Goal: Information Seeking & Learning: Learn about a topic

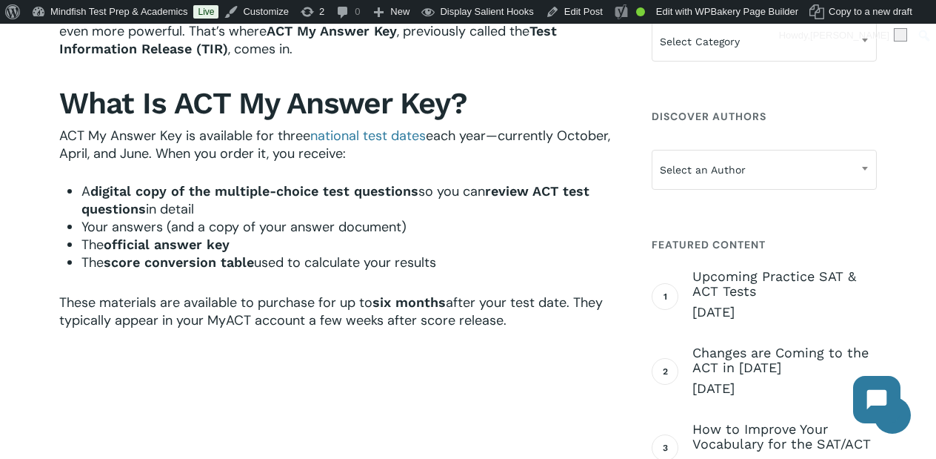
scroll to position [376, 0]
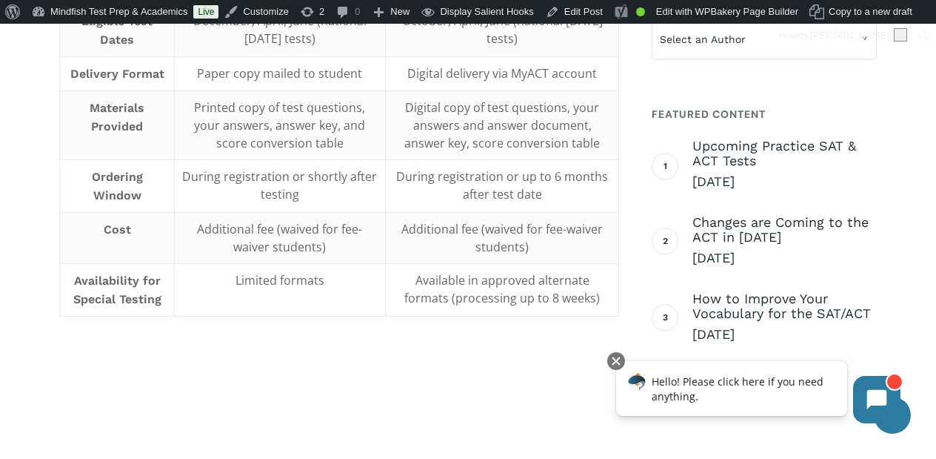
scroll to position [990, 0]
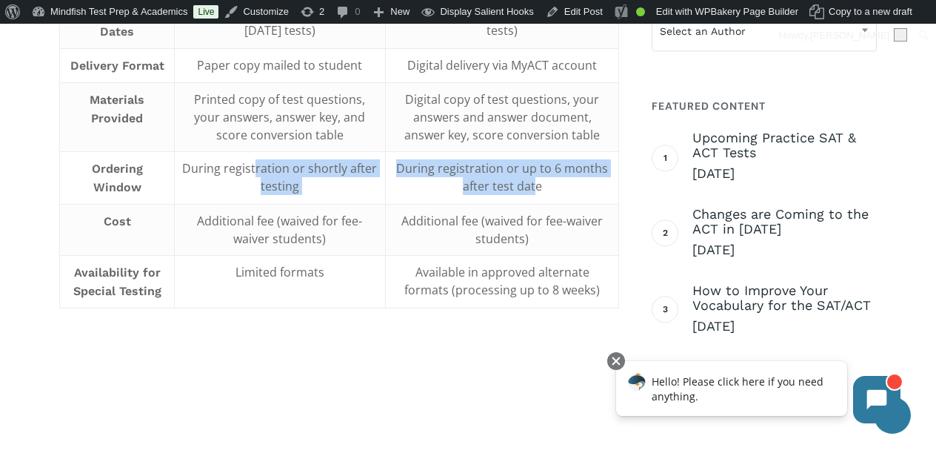
drag, startPoint x: 257, startPoint y: 167, endPoint x: 533, endPoint y: 190, distance: 277.3
click at [533, 190] on tr "Ordering Window During registration or shortly after testing During registratio…" at bounding box center [339, 177] width 559 height 53
click at [533, 190] on span "During registration or up to 6 months after test date" at bounding box center [502, 177] width 212 height 34
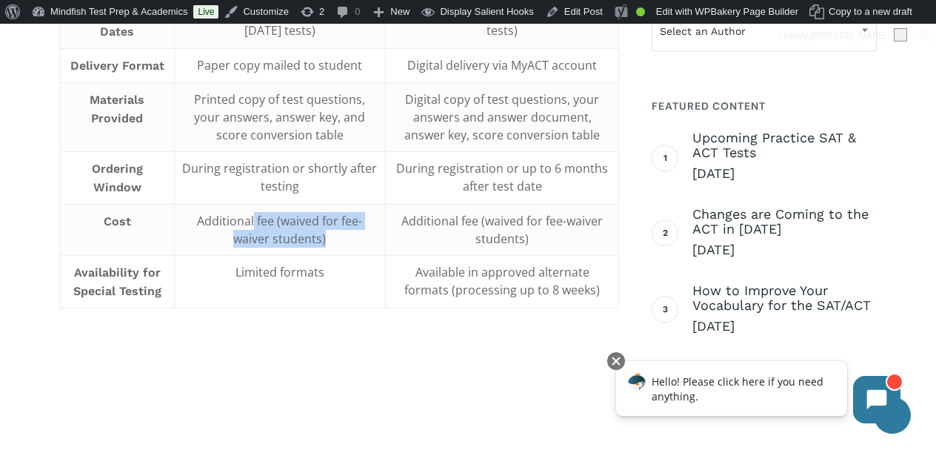
drag, startPoint x: 253, startPoint y: 214, endPoint x: 364, endPoint y: 240, distance: 113.4
click at [364, 240] on td "Additional fee (waived for fee-waiver students)" at bounding box center [279, 229] width 211 height 51
click at [430, 230] on td "Additional fee (waived for fee-waiver students)" at bounding box center [502, 229] width 233 height 51
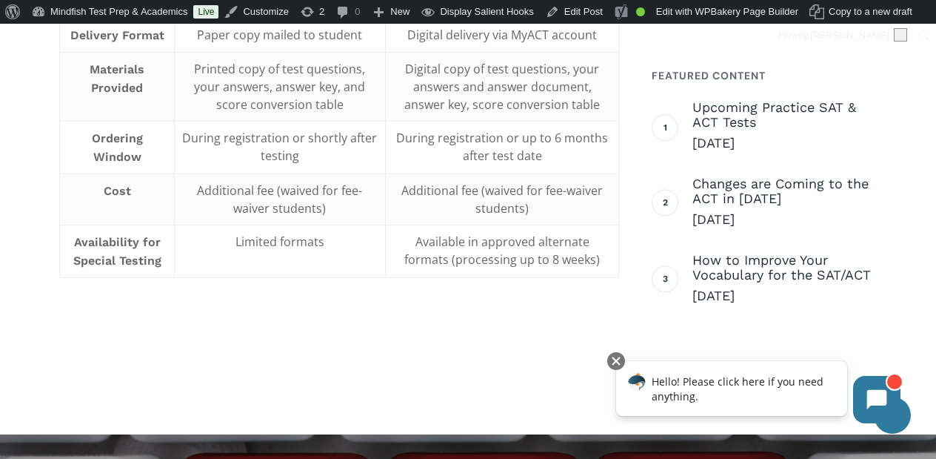
scroll to position [1022, 0]
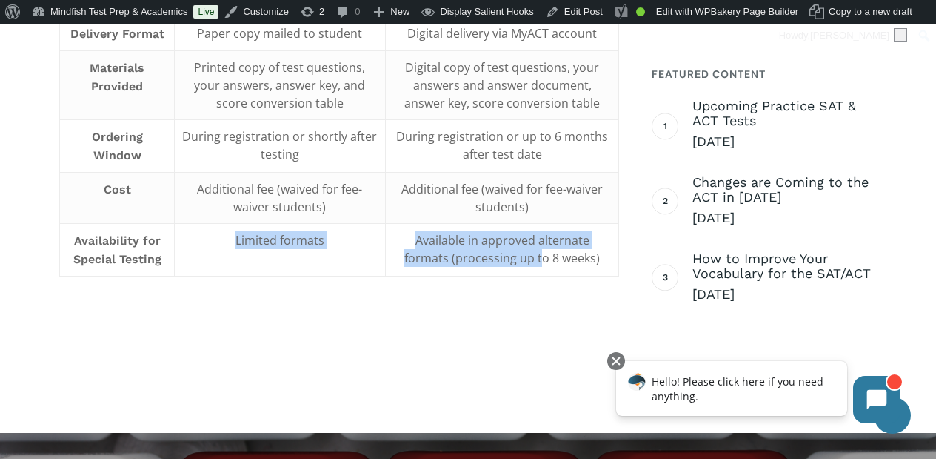
drag, startPoint x: 235, startPoint y: 230, endPoint x: 539, endPoint y: 250, distance: 304.3
click at [539, 250] on tr "Availability for Special Testing Limited formats Available in approved alternat…" at bounding box center [339, 249] width 559 height 53
click at [539, 250] on span "Available in approved alternate formats (processing up to 8 weeks)" at bounding box center [502, 249] width 196 height 34
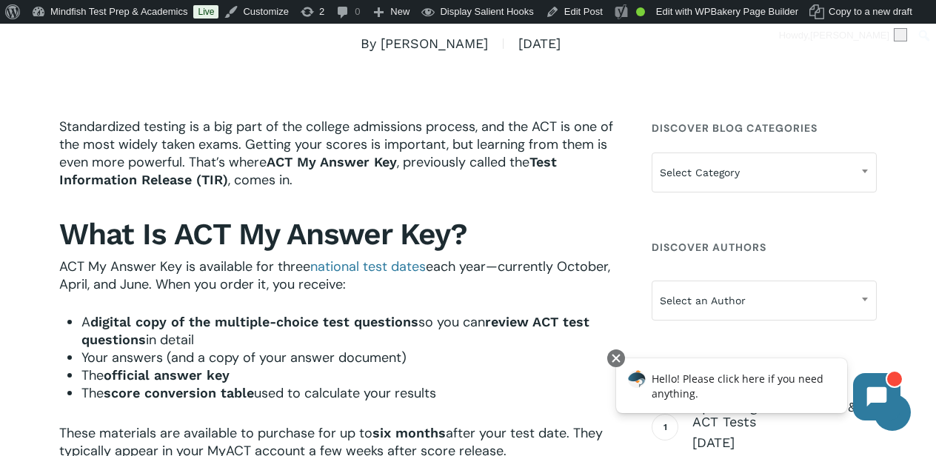
scroll to position [0, 0]
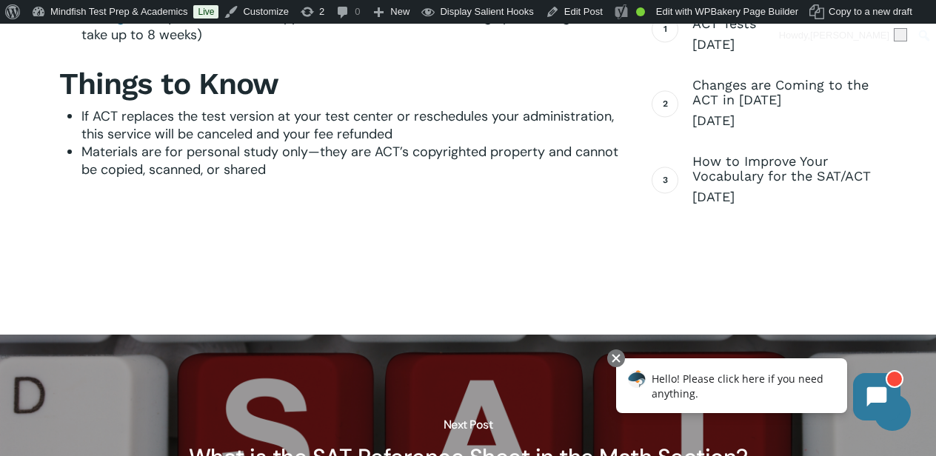
scroll to position [2032, 0]
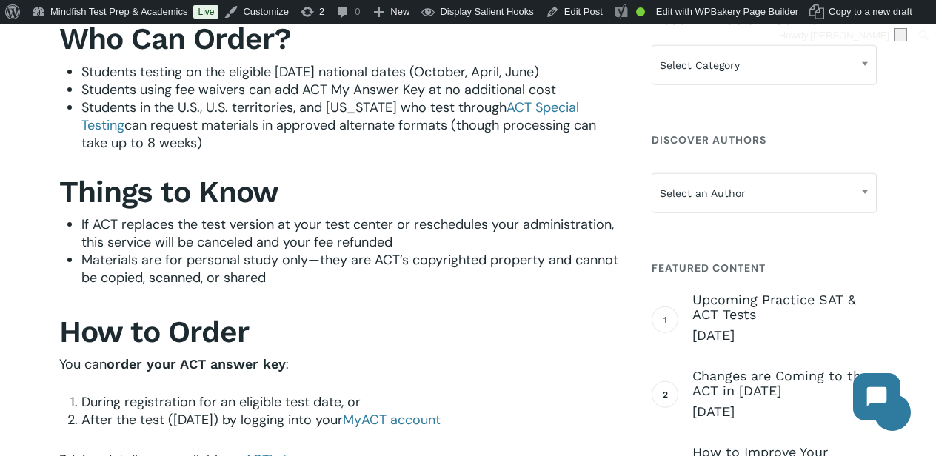
scroll to position [1912, 0]
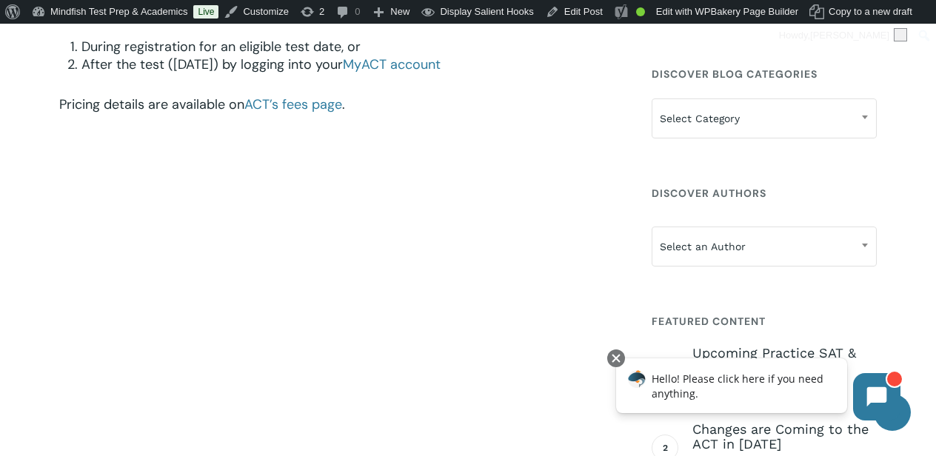
scroll to position [2427, 0]
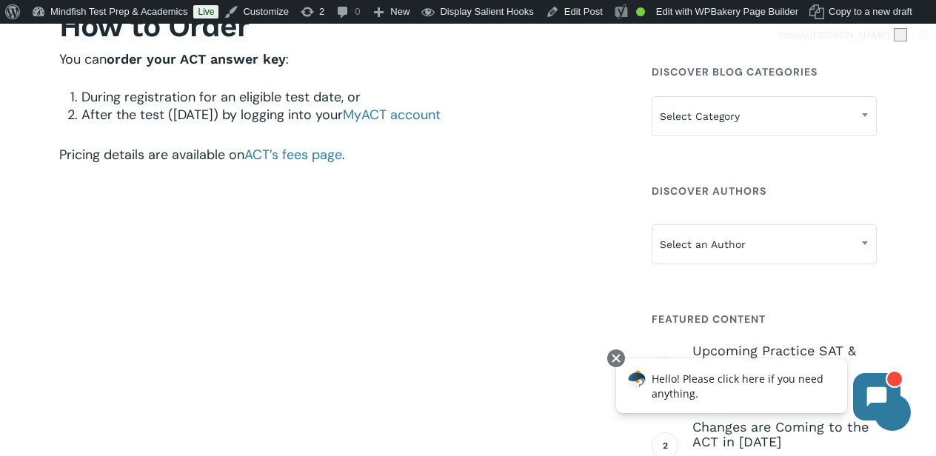
click at [462, 312] on img at bounding box center [339, 370] width 560 height 373
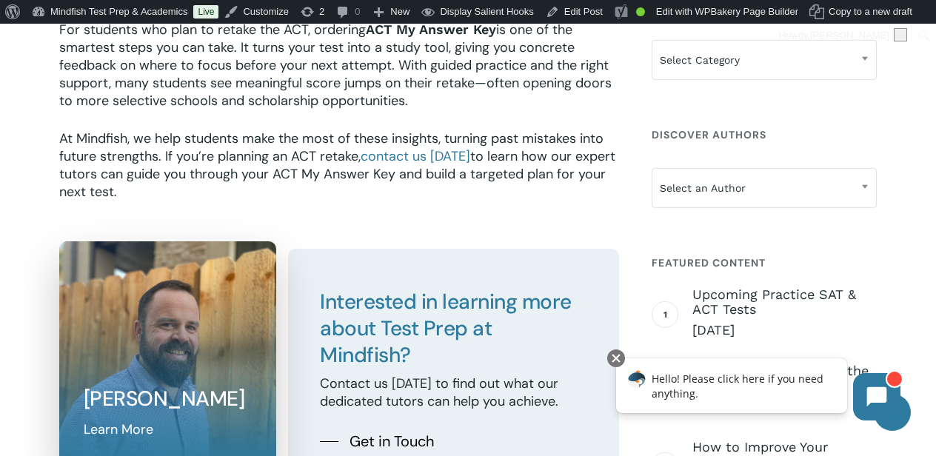
scroll to position [2964, 0]
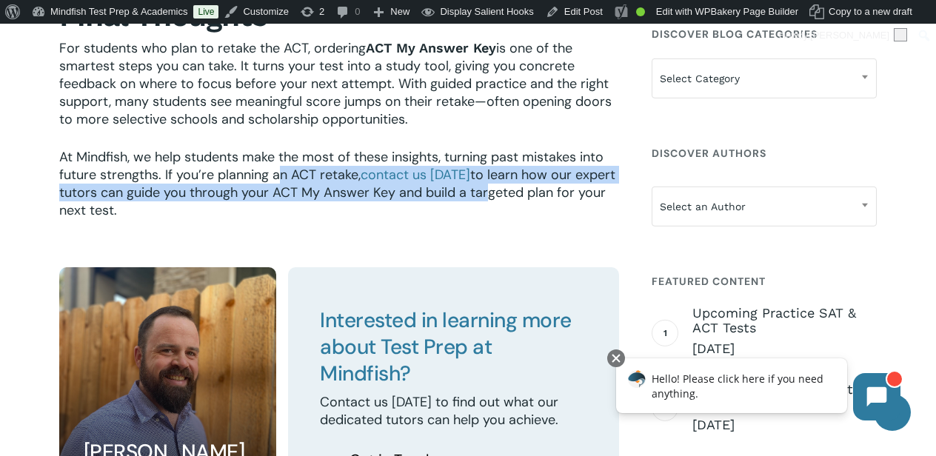
drag, startPoint x: 279, startPoint y: 173, endPoint x: 484, endPoint y: 191, distance: 206.0
click at [484, 191] on p "At Mindfish, we help students make the most of these insights, turning past mis…" at bounding box center [339, 183] width 560 height 71
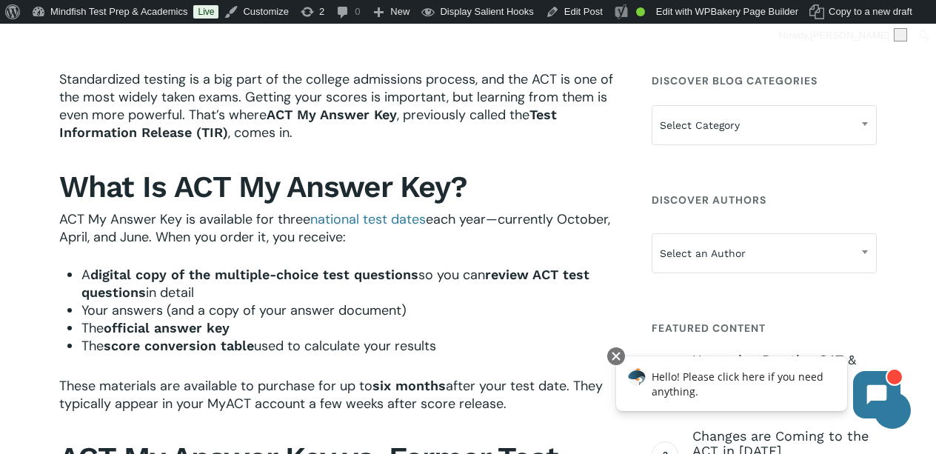
scroll to position [490, 0]
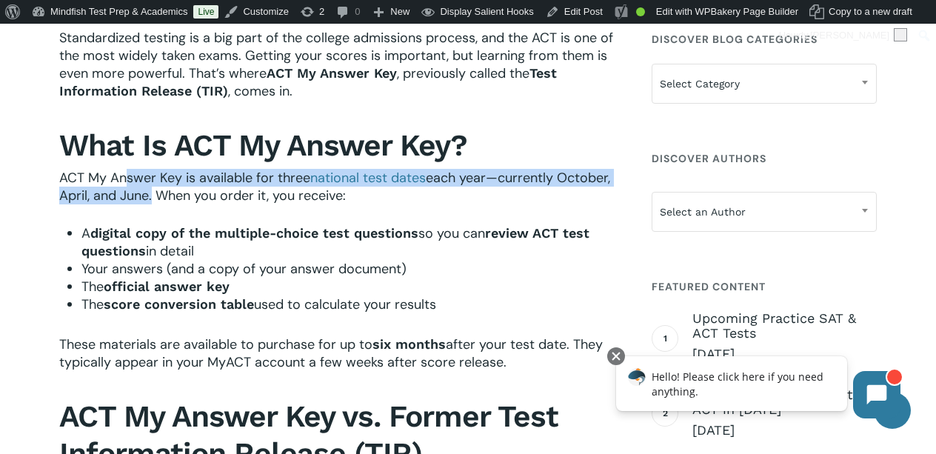
drag, startPoint x: 124, startPoint y: 179, endPoint x: 149, endPoint y: 196, distance: 30.0
click at [149, 196] on p "ACT My Answer Key is available for three national test dates each year—currentl…" at bounding box center [339, 197] width 560 height 56
drag, startPoint x: 167, startPoint y: 195, endPoint x: 330, endPoint y: 205, distance: 164.0
click at [330, 206] on p "ACT My Answer Key is available for three national test dates each year—currentl…" at bounding box center [339, 197] width 560 height 56
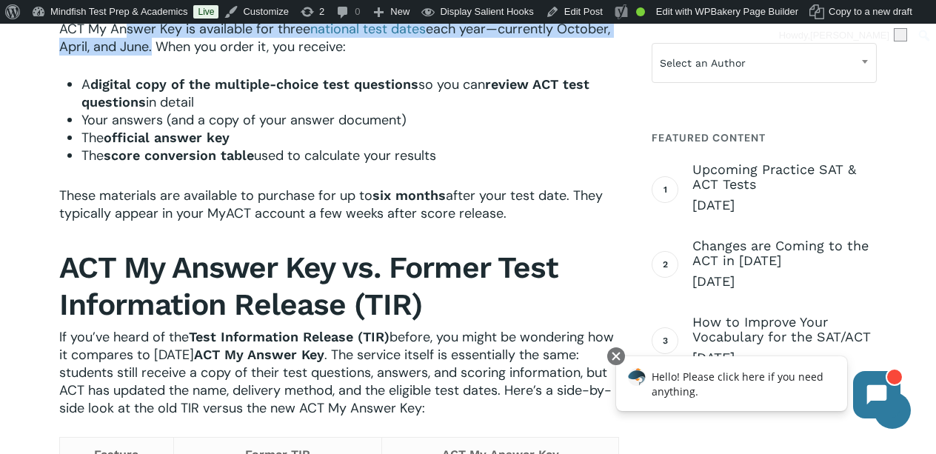
scroll to position [650, 0]
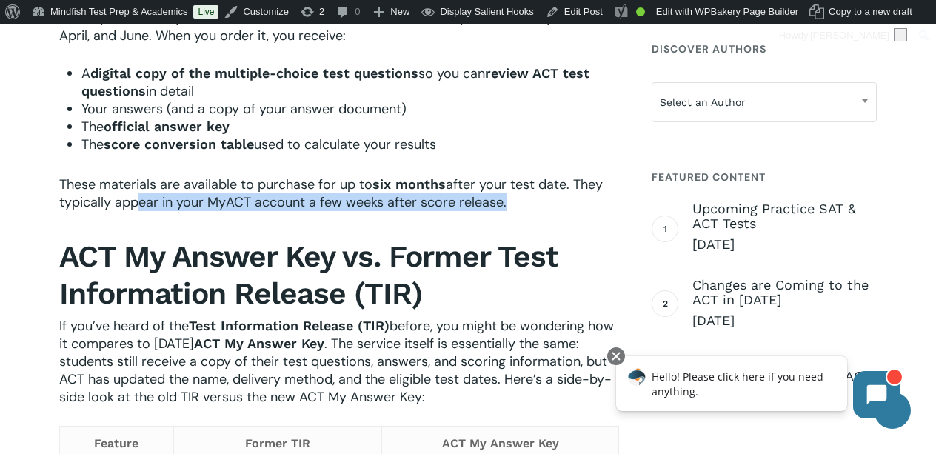
drag, startPoint x: 127, startPoint y: 195, endPoint x: 499, endPoint y: 204, distance: 372.0
click at [499, 204] on span "after your test date. They typically appear in your MyACT account a few weeks a…" at bounding box center [331, 194] width 544 height 36
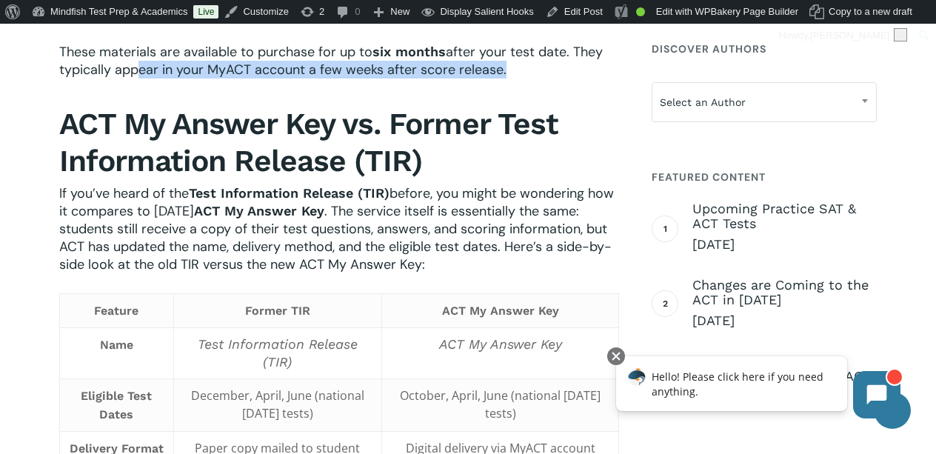
scroll to position [805, 0]
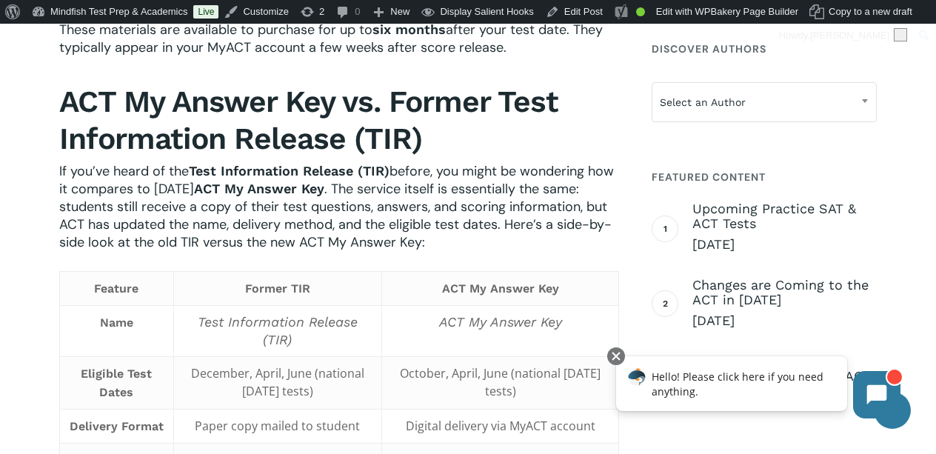
drag, startPoint x: 146, startPoint y: 135, endPoint x: 151, endPoint y: 155, distance: 20.7
click at [151, 155] on b "ACT My Answer Key vs. Former Test Information Release (TIR)" at bounding box center [308, 120] width 499 height 72
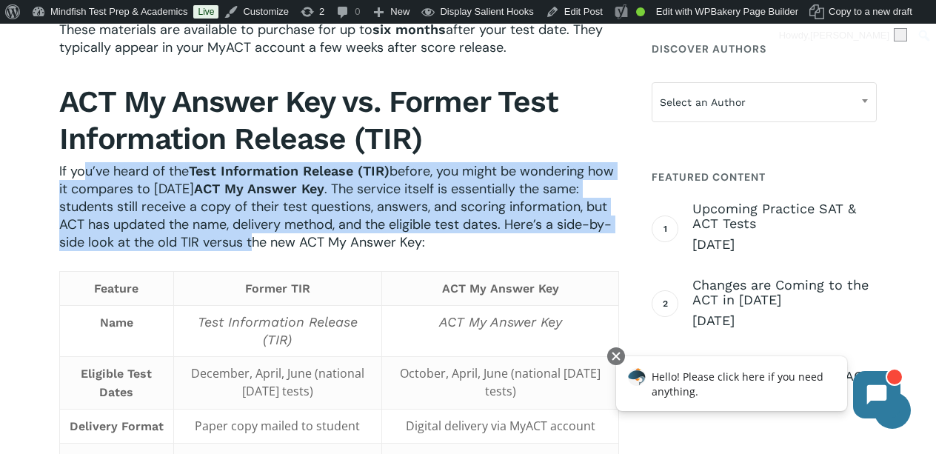
drag, startPoint x: 86, startPoint y: 168, endPoint x: 250, endPoint y: 233, distance: 176.6
click at [250, 233] on p "If you’ve heard of the Test Information Release (TIR) before, you might be wond…" at bounding box center [339, 206] width 560 height 89
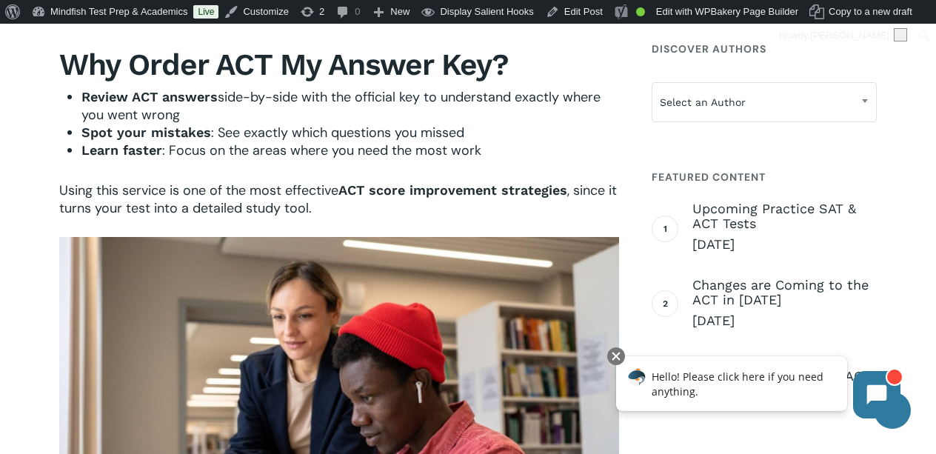
scroll to position [1460, 0]
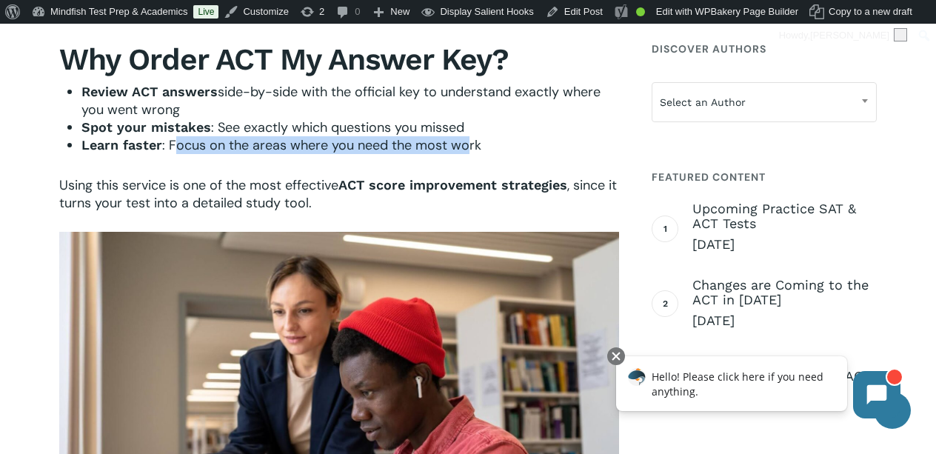
drag, startPoint x: 367, startPoint y: 136, endPoint x: 478, endPoint y: 153, distance: 111.8
click at [478, 154] on div "Why Order ACT My Answer Key? Review ACT answers side-by-side with the official …" at bounding box center [339, 126] width 560 height 170
drag, startPoint x: 276, startPoint y: 82, endPoint x: 331, endPoint y: 105, distance: 60.1
click at [331, 106] on li "Review ACT answers side-by-side with the official key to understand exactly whe…" at bounding box center [350, 101] width 538 height 36
drag, startPoint x: 226, startPoint y: 115, endPoint x: 550, endPoint y: 153, distance: 326.8
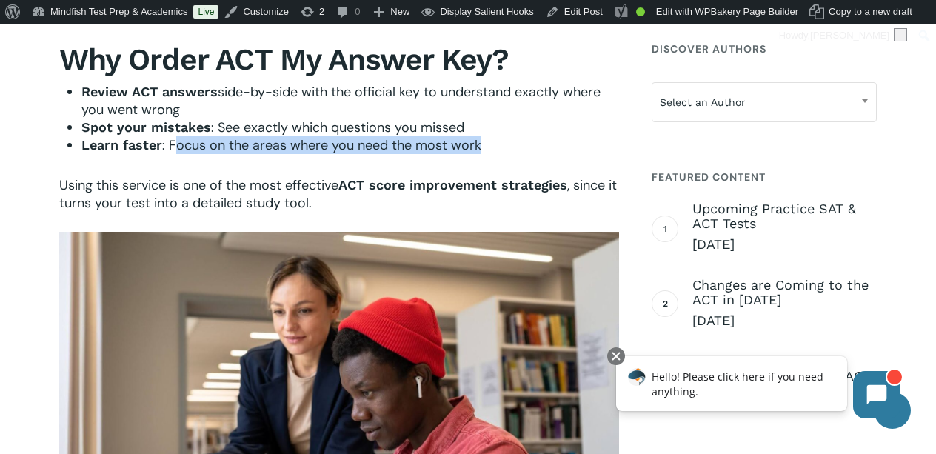
click at [551, 154] on div "Why Order ACT My Answer Key? Review ACT answers side-by-side with the official …" at bounding box center [339, 126] width 560 height 170
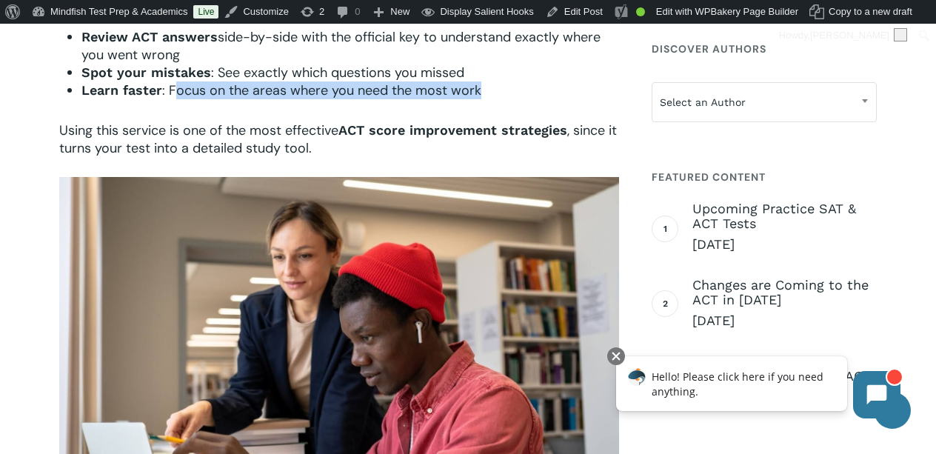
scroll to position [1516, 0]
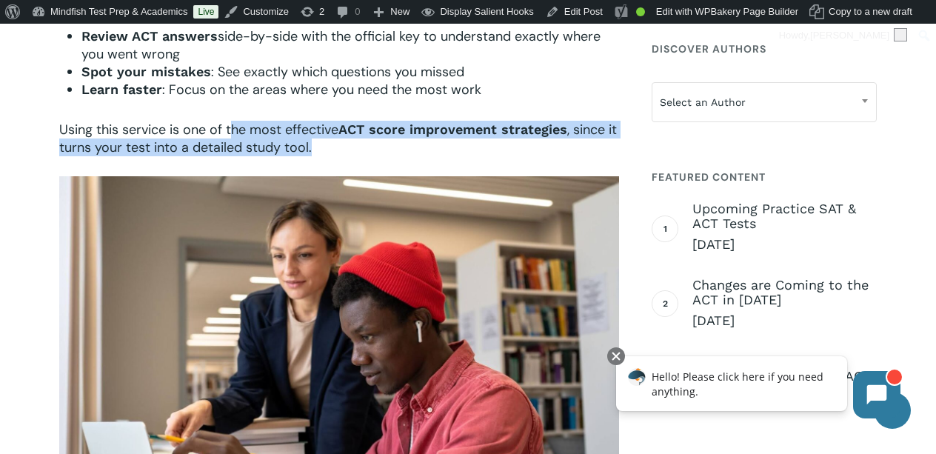
drag, startPoint x: 230, startPoint y: 119, endPoint x: 377, endPoint y: 147, distance: 149.5
click at [378, 148] on p "Using this service is one of the most effective ACT score improvement strategie…" at bounding box center [339, 139] width 560 height 36
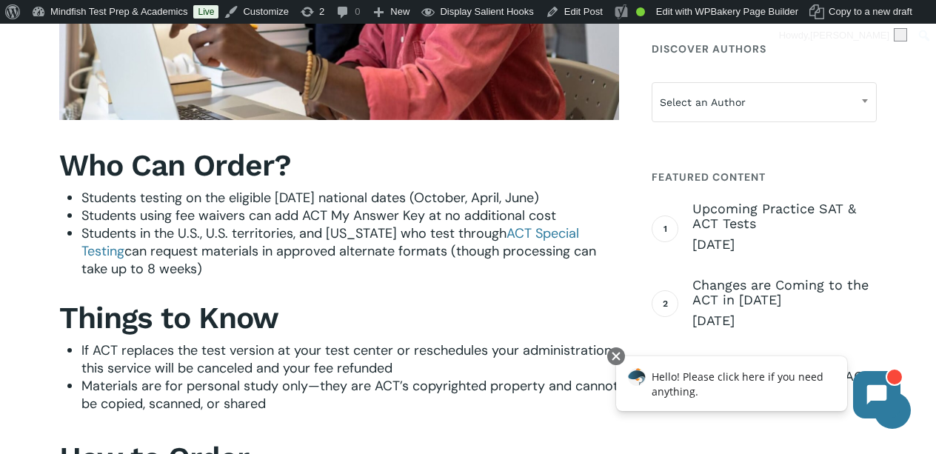
scroll to position [2042, 0]
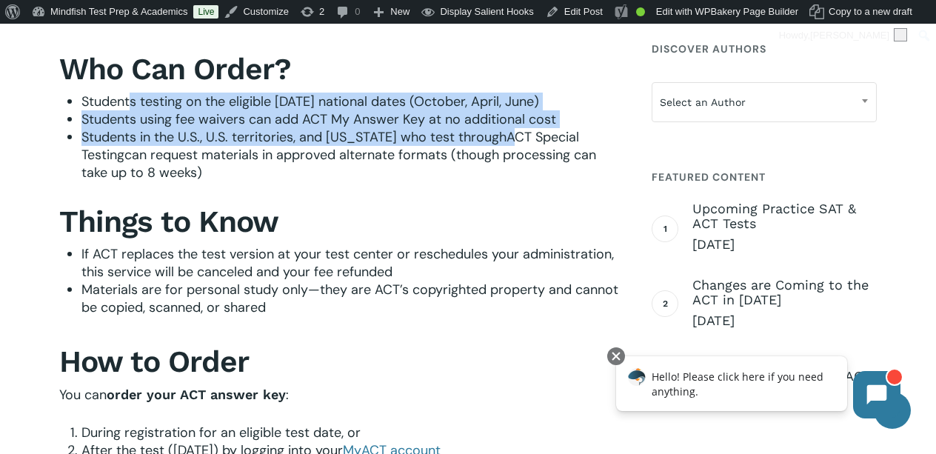
drag, startPoint x: 132, startPoint y: 96, endPoint x: 515, endPoint y: 127, distance: 384.2
click at [516, 127] on ul "Students testing on the eligible Saturday national dates (October, April, June)…" at bounding box center [350, 137] width 538 height 89
click at [122, 145] on span "ACT Special Testing" at bounding box center [330, 146] width 498 height 36
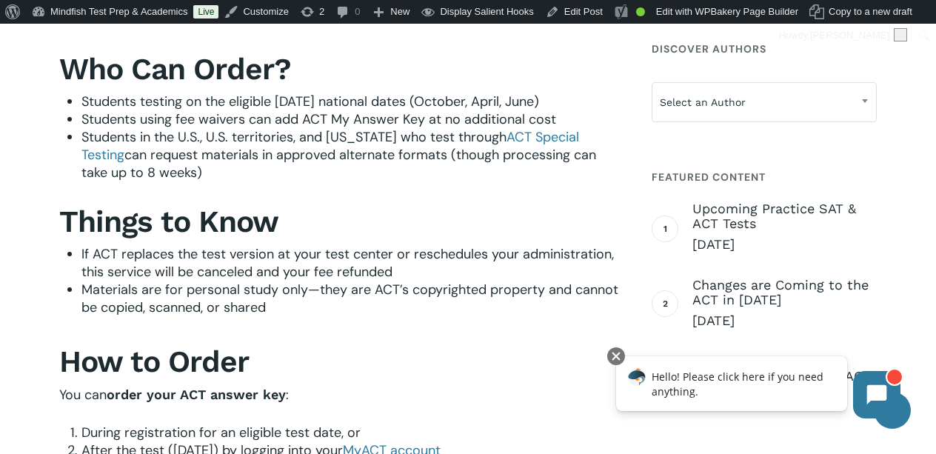
click at [367, 184] on div "Who Can Order? Students testing on the eligible Saturday national dates (Octobe…" at bounding box center [339, 184] width 560 height 266
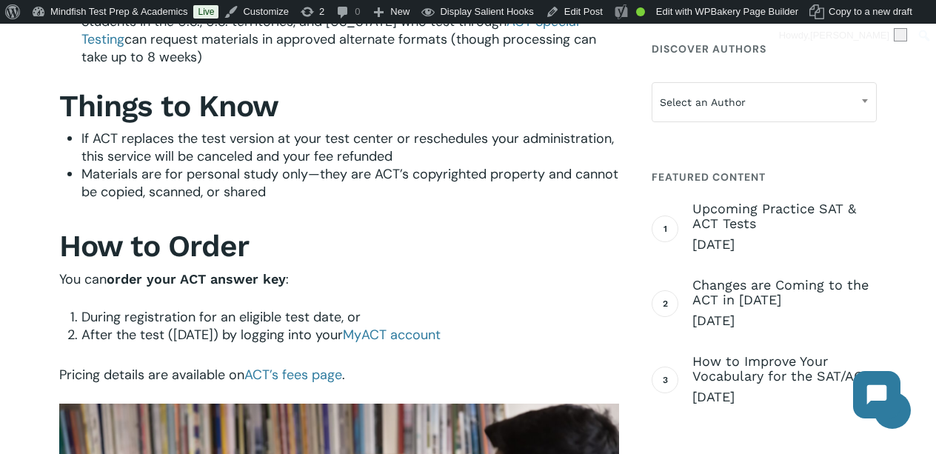
scroll to position [2158, 0]
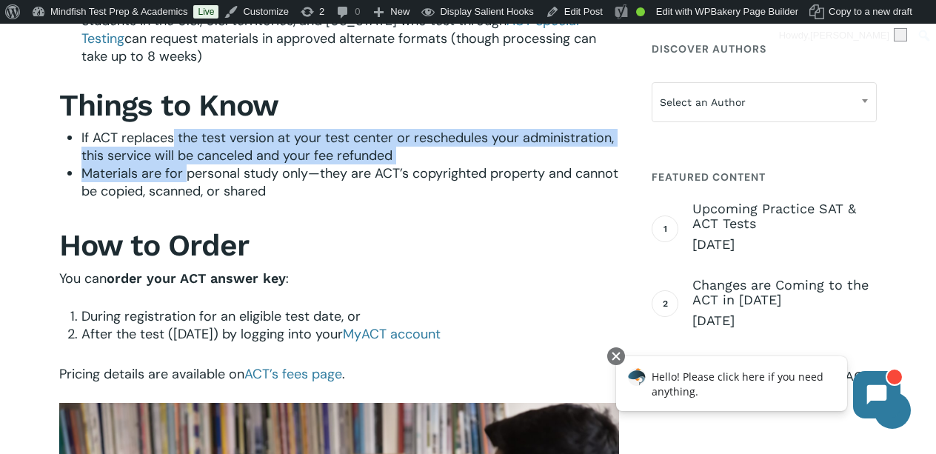
drag, startPoint x: 173, startPoint y: 136, endPoint x: 187, endPoint y: 165, distance: 32.1
click at [187, 165] on ul "If ACT replaces the test version at your test center or reschedules your admini…" at bounding box center [350, 164] width 538 height 71
drag, startPoint x: 102, startPoint y: 142, endPoint x: 214, endPoint y: 177, distance: 117.2
click at [214, 177] on ul "If ACT replaces the test version at your test center or reschedules your admini…" at bounding box center [350, 164] width 538 height 71
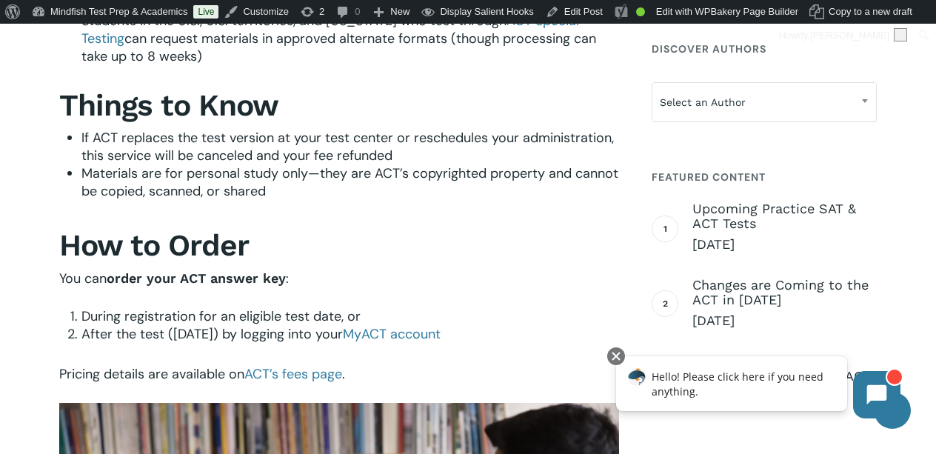
click at [450, 139] on span "If ACT replaces the test version at your test center or reschedules your admini…" at bounding box center [347, 147] width 533 height 36
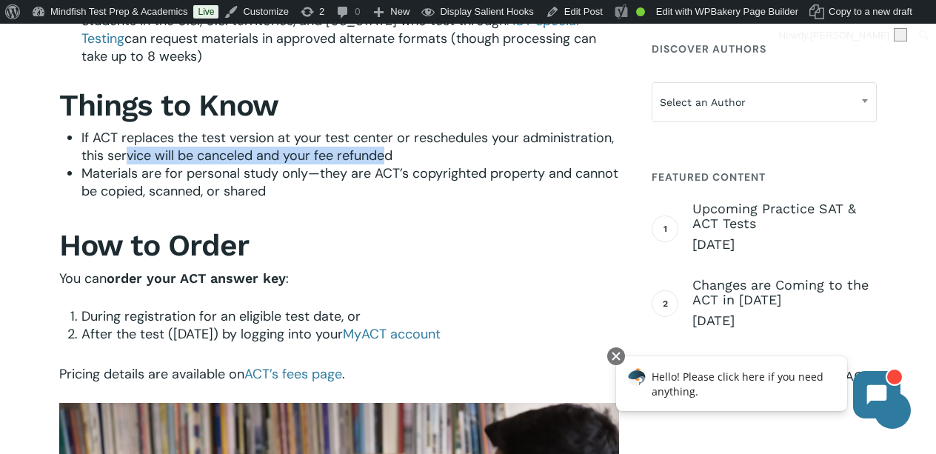
drag, startPoint x: 129, startPoint y: 152, endPoint x: 384, endPoint y: 156, distance: 255.6
click at [384, 156] on span "If ACT replaces the test version at your test center or reschedules your admini…" at bounding box center [347, 147] width 533 height 36
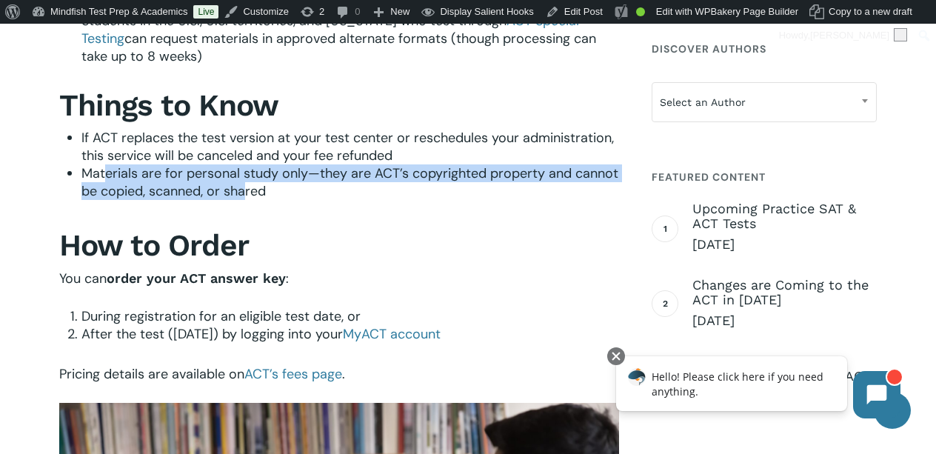
drag, startPoint x: 105, startPoint y: 167, endPoint x: 244, endPoint y: 191, distance: 140.7
click at [244, 192] on span "Materials are for personal study only—they are ACT’s copyrighted property and c…" at bounding box center [349, 182] width 537 height 36
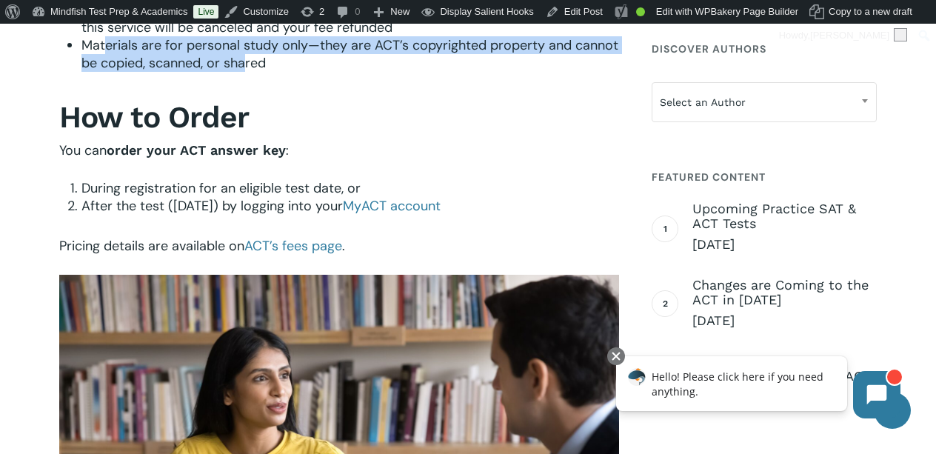
scroll to position [2289, 0]
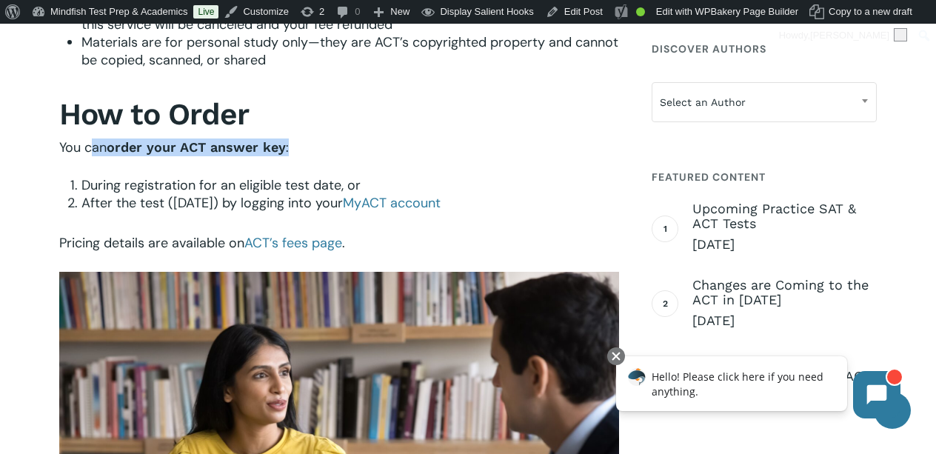
drag, startPoint x: 89, startPoint y: 141, endPoint x: 314, endPoint y: 152, distance: 225.5
click at [314, 152] on p "You can order your ACT answer key :" at bounding box center [339, 158] width 560 height 38
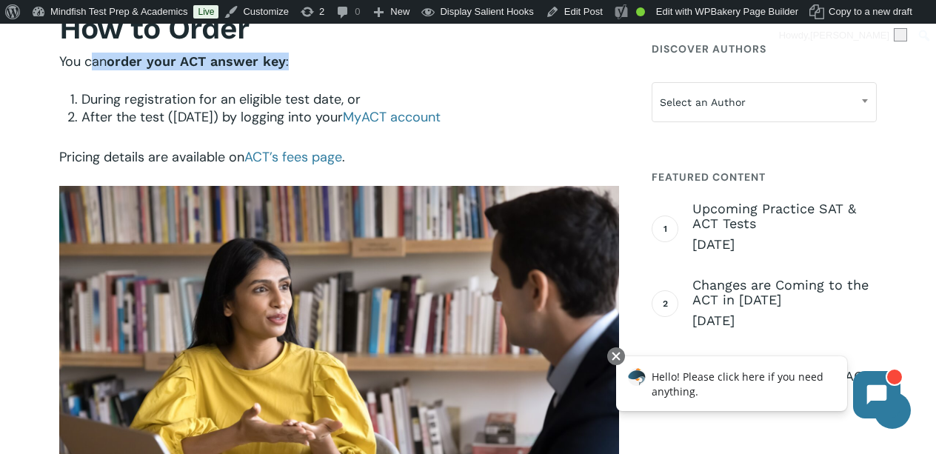
scroll to position [2388, 0]
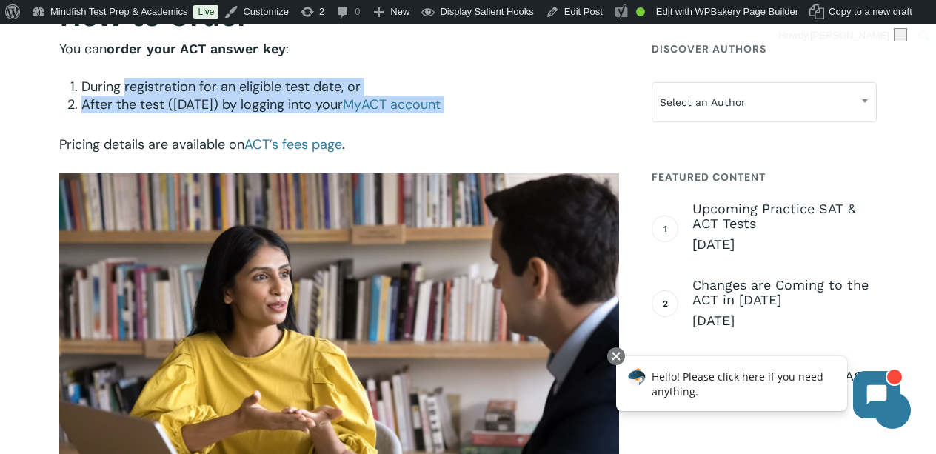
drag, startPoint x: 124, startPoint y: 82, endPoint x: 327, endPoint y: 111, distance: 204.3
click at [327, 111] on div "How to Order You can order your ACT answer key : During registration for an eli…" at bounding box center [339, 75] width 560 height 155
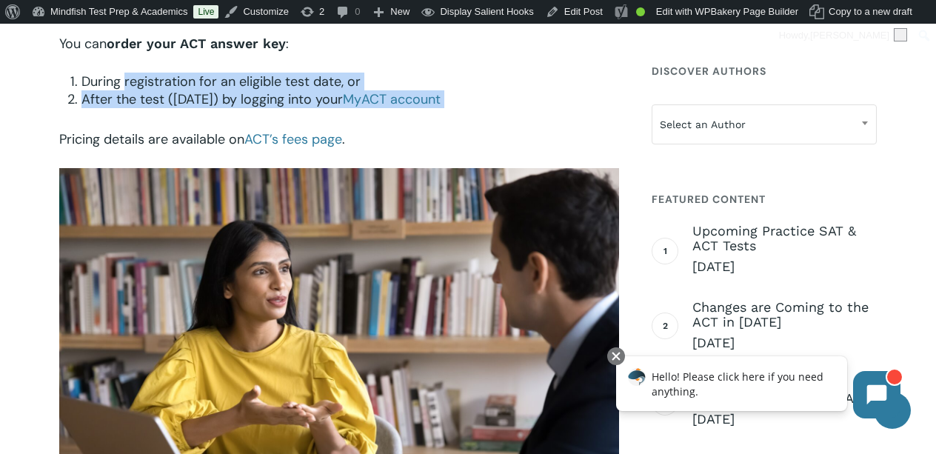
scroll to position [2391, 0]
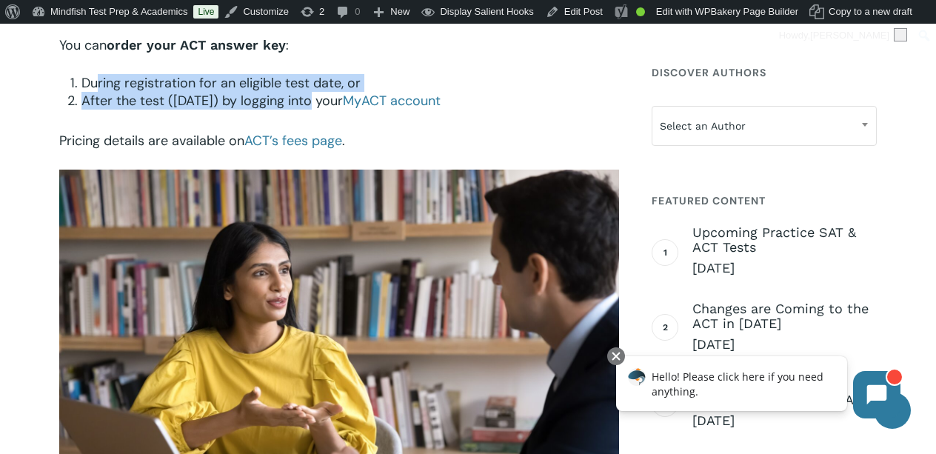
drag, startPoint x: 98, startPoint y: 78, endPoint x: 311, endPoint y: 93, distance: 213.9
click at [311, 99] on ol "During registration for an eligible test date, or After the test (within six mo…" at bounding box center [350, 92] width 538 height 36
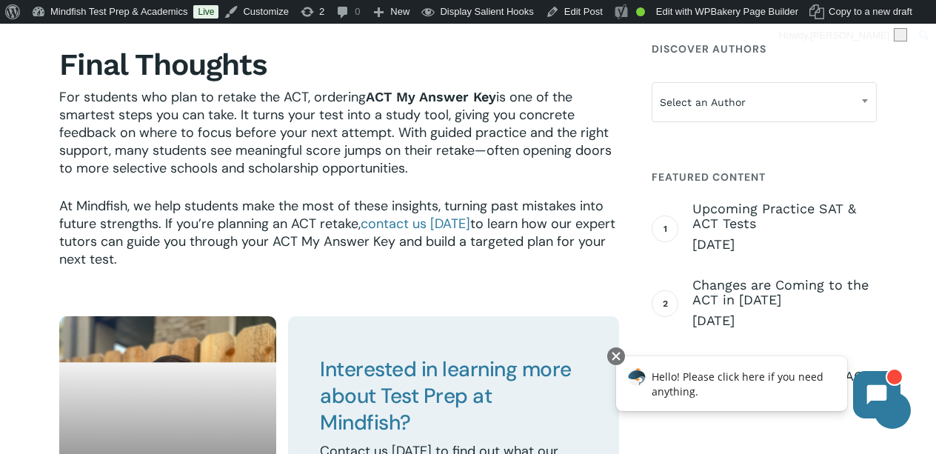
scroll to position [2917, 0]
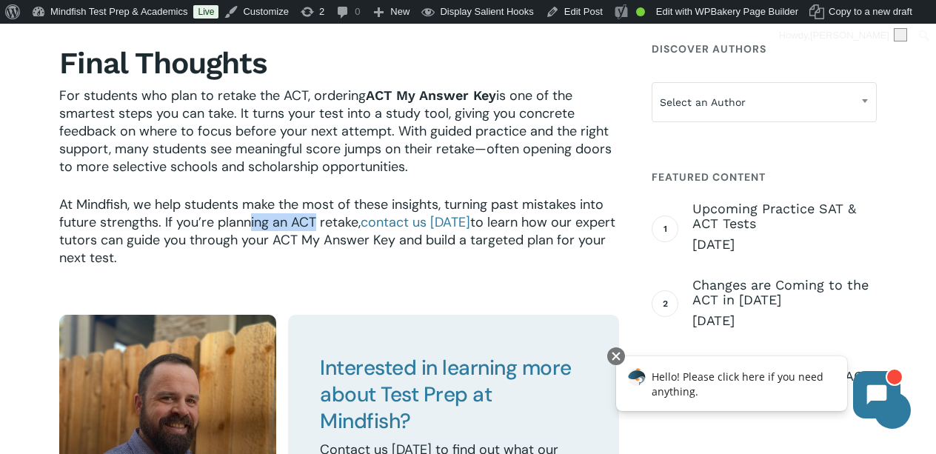
drag, startPoint x: 247, startPoint y: 219, endPoint x: 316, endPoint y: 224, distance: 69.2
click at [316, 224] on span "At Mindfish, we help students make the most of these insights, turning past mis…" at bounding box center [331, 214] width 545 height 36
drag, startPoint x: 167, startPoint y: 241, endPoint x: 424, endPoint y: 244, distance: 256.4
click at [424, 244] on span "to learn how our expert tutors can guide you through your ACT My Answer Key and…" at bounding box center [337, 239] width 556 height 53
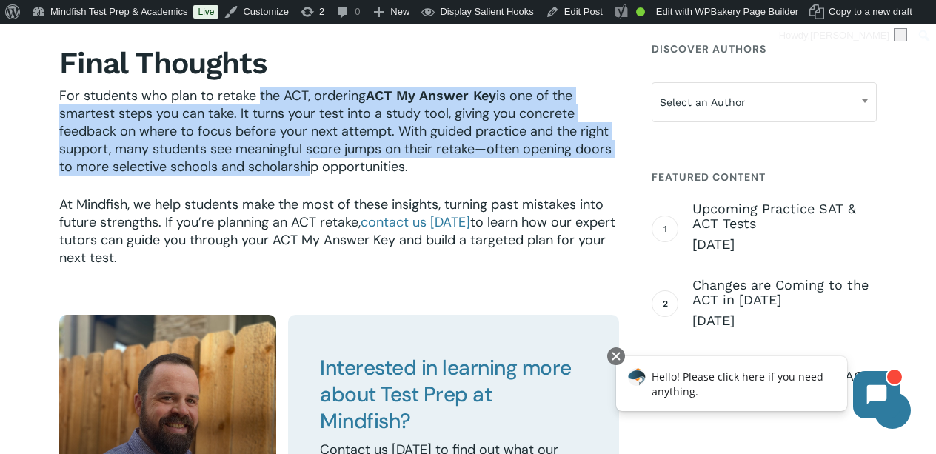
drag, startPoint x: 256, startPoint y: 97, endPoint x: 305, endPoint y: 166, distance: 84.5
click at [305, 166] on p "For students who plan to retake the ACT, ordering ACT My Answer Key is one of t…" at bounding box center [339, 141] width 560 height 109
click at [202, 142] on span "is one of the smartest steps you can take. It turns your test into a study tool…" at bounding box center [335, 131] width 553 height 89
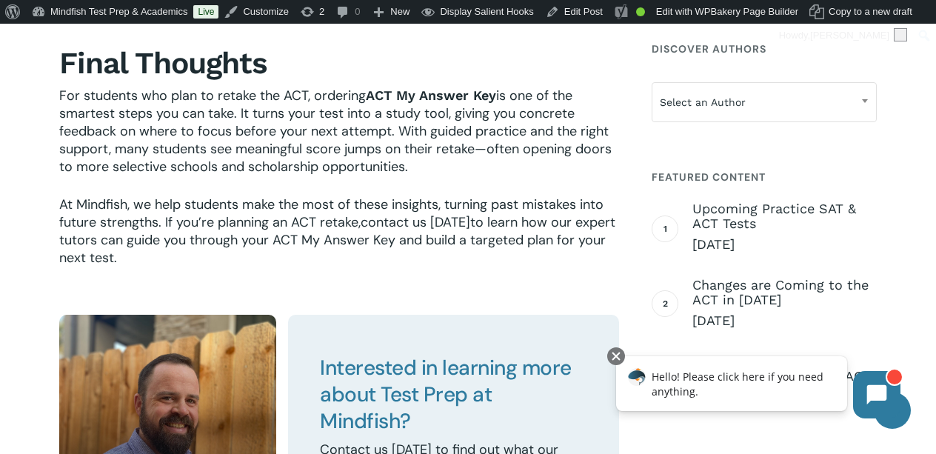
click at [404, 223] on span "contact us today" at bounding box center [416, 222] width 110 height 18
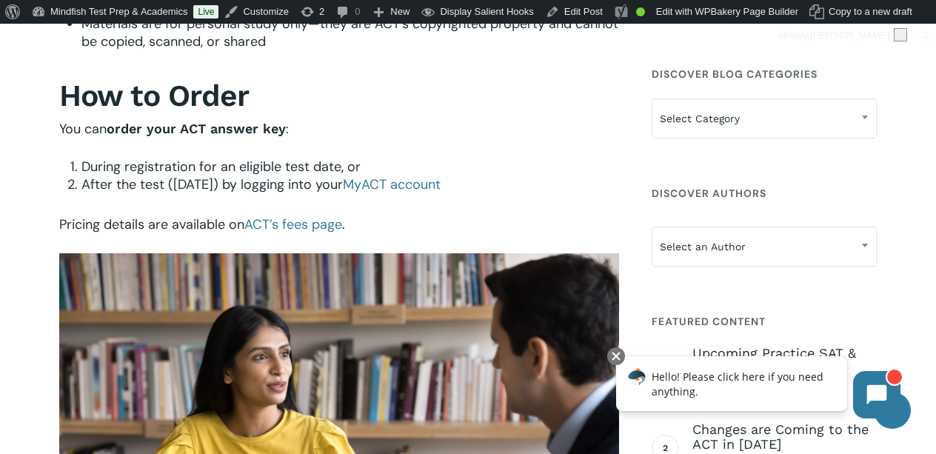
scroll to position [2306, 0]
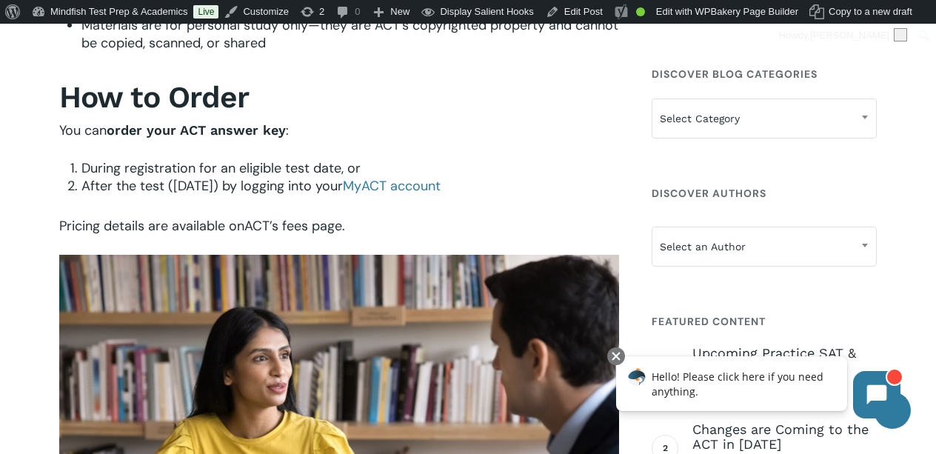
click at [322, 224] on span "ACT’s fees page" at bounding box center [293, 226] width 98 height 18
click at [436, 178] on span "MyACT account" at bounding box center [392, 186] width 98 height 18
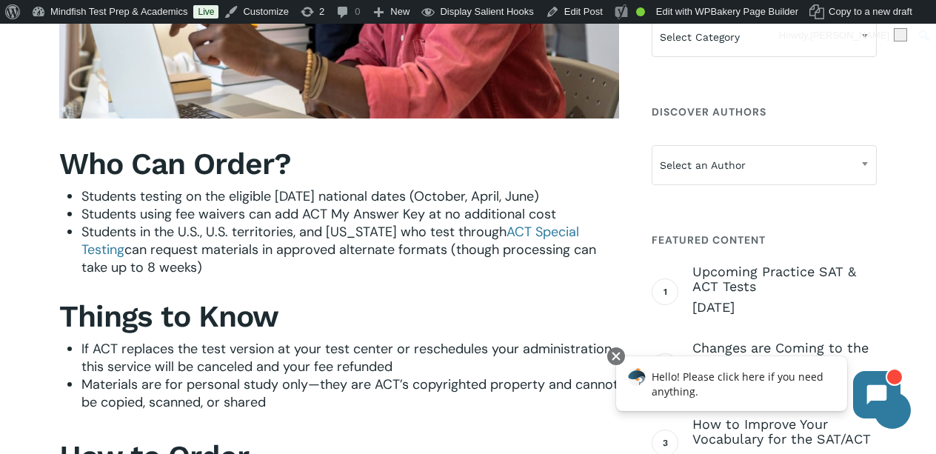
scroll to position [1957, 0]
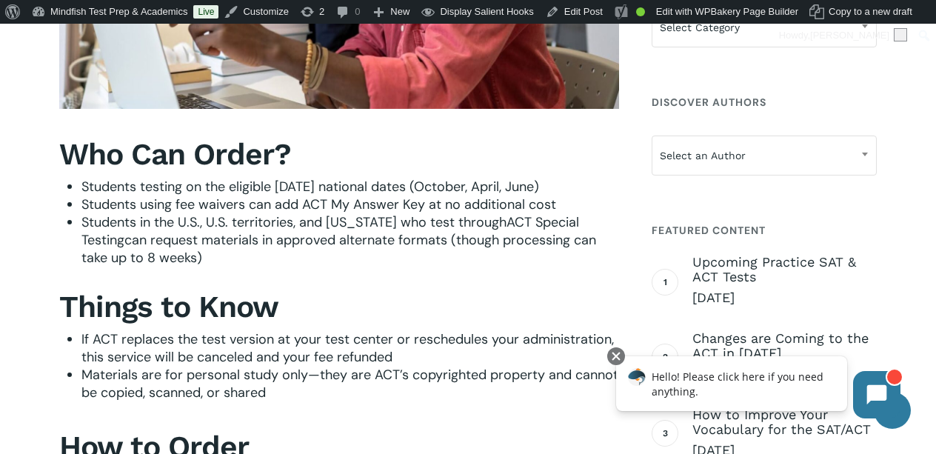
click at [544, 213] on span "ACT Special Testing" at bounding box center [330, 231] width 498 height 36
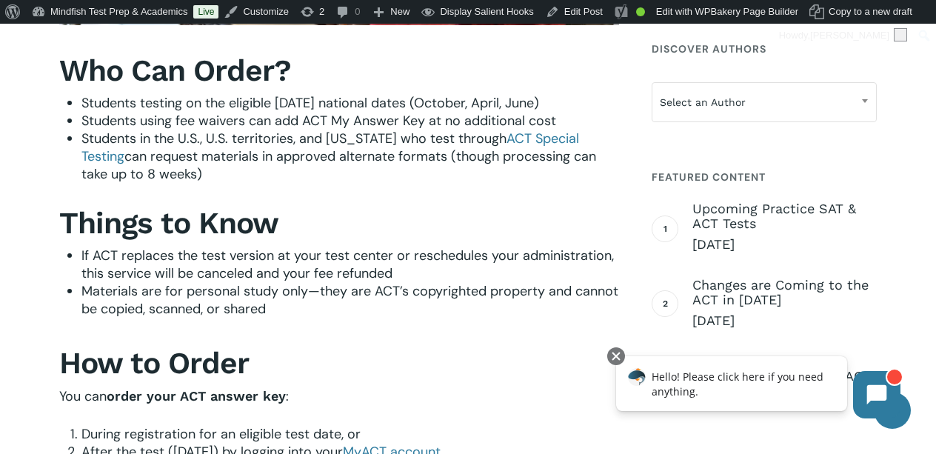
scroll to position [2046, 0]
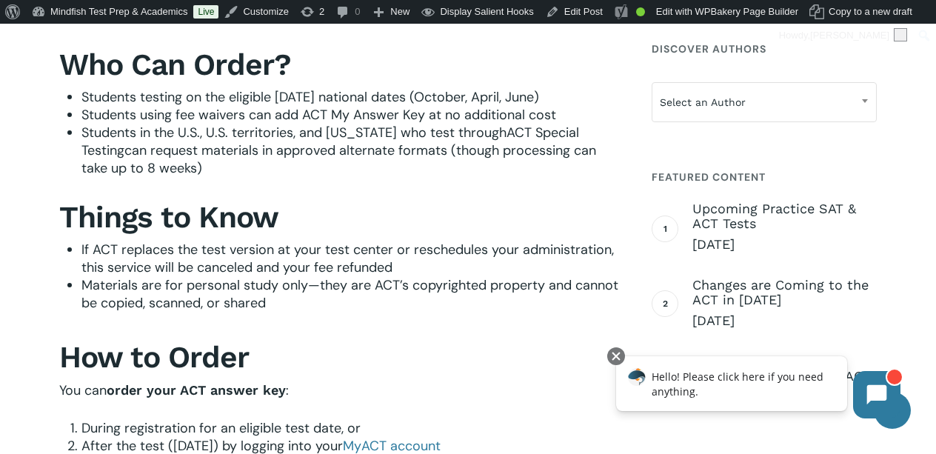
click at [547, 132] on span "ACT Special Testing" at bounding box center [330, 142] width 498 height 36
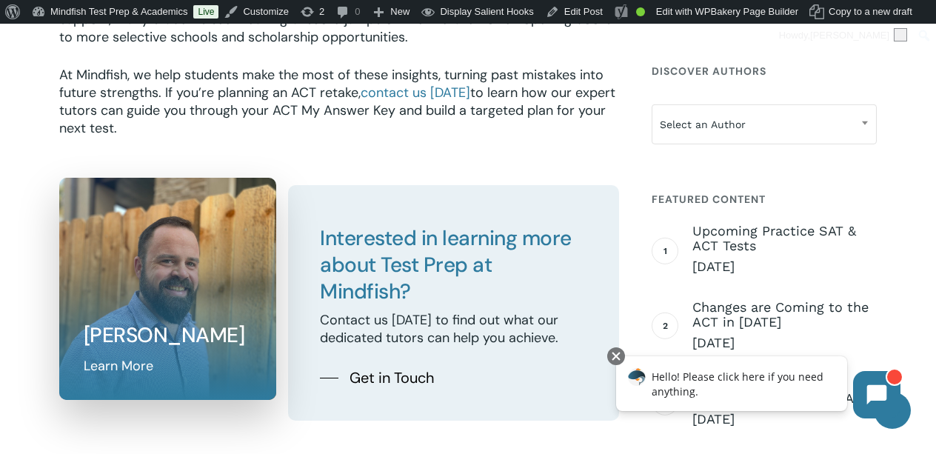
scroll to position [3024, 0]
